Goal: Task Accomplishment & Management: Complete application form

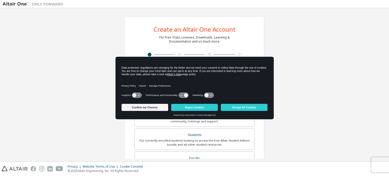
click at [139, 94] on icon at bounding box center [136, 95] width 9 height 5
click at [211, 97] on icon at bounding box center [208, 95] width 9 height 5
click at [250, 109] on button "Accept All Cookies" at bounding box center [244, 107] width 47 height 7
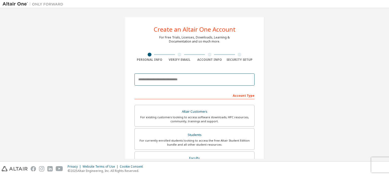
click at [177, 84] on input "email" at bounding box center [195, 79] width 120 height 12
type input "**********"
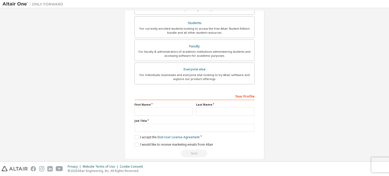
scroll to position [119, 0]
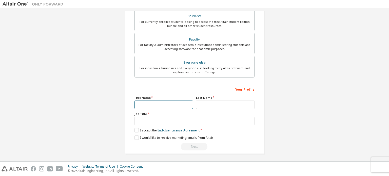
click at [149, 107] on input "text" at bounding box center [164, 105] width 59 height 8
click at [221, 173] on div "Privacy Website Terms of Use Cookie Consent © 2025 Altair Engineering, Inc. All…" at bounding box center [194, 169] width 389 height 14
click at [168, 103] on input "text" at bounding box center [164, 105] width 59 height 8
type input "**********"
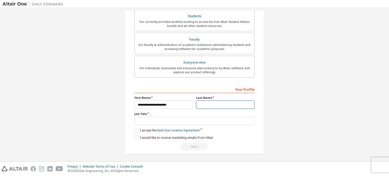
type input "*"
type input "******"
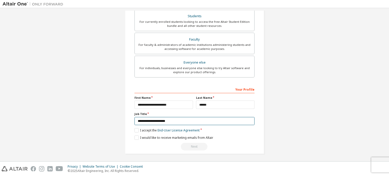
type input "**********"
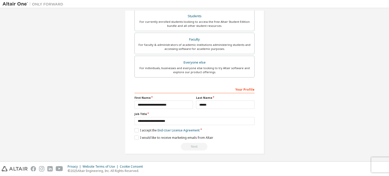
click at [116, 124] on div "**********" at bounding box center [195, 26] width 384 height 268
click at [137, 128] on label "I accept the End-User License Agreement" at bounding box center [167, 130] width 65 height 4
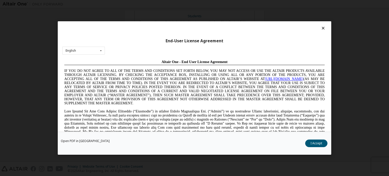
scroll to position [0, 0]
click at [322, 146] on button "I Accept" at bounding box center [316, 144] width 22 height 8
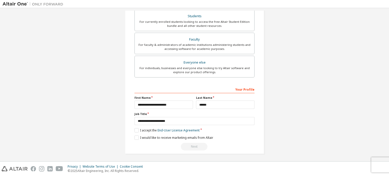
click at [144, 139] on div "**********" at bounding box center [195, 118] width 120 height 66
click at [141, 138] on label "I would like to receive marketing emails from Altair" at bounding box center [174, 138] width 79 height 4
click at [193, 147] on div "Next" at bounding box center [195, 147] width 120 height 8
click at [136, 136] on label "I would like to receive marketing emails from Altair" at bounding box center [174, 138] width 79 height 4
click at [228, 143] on div "Next" at bounding box center [195, 147] width 120 height 8
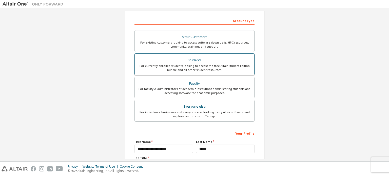
click at [200, 58] on div "Students" at bounding box center [195, 60] width 114 height 7
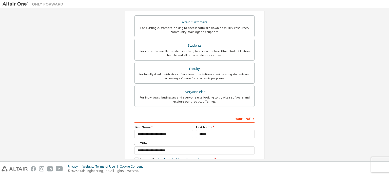
scroll to position [119, 0]
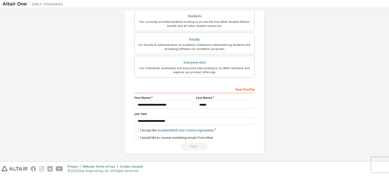
click at [194, 145] on div "Next" at bounding box center [195, 147] width 120 height 8
click at [137, 130] on label "I accept the Academic End-User License Agreement" at bounding box center [174, 130] width 79 height 4
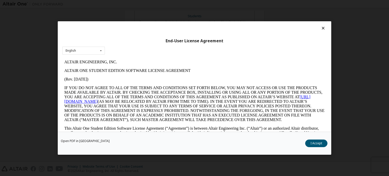
scroll to position [0, 0]
click at [318, 143] on button "I Accept" at bounding box center [316, 144] width 22 height 8
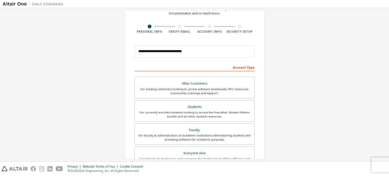
scroll to position [119, 0]
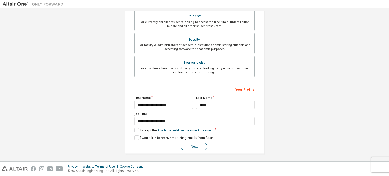
click at [199, 147] on button "Next" at bounding box center [194, 147] width 27 height 8
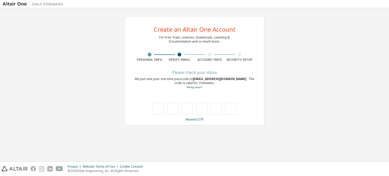
type input "*"
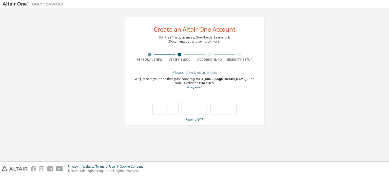
type input "*"
